Goal: Go to known website: Access a specific website the user already knows

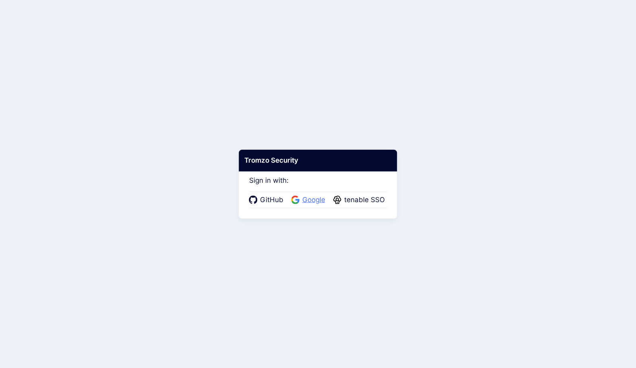
click at [316, 197] on span "Google" at bounding box center [314, 200] width 28 height 10
